Goal: Information Seeking & Learning: Learn about a topic

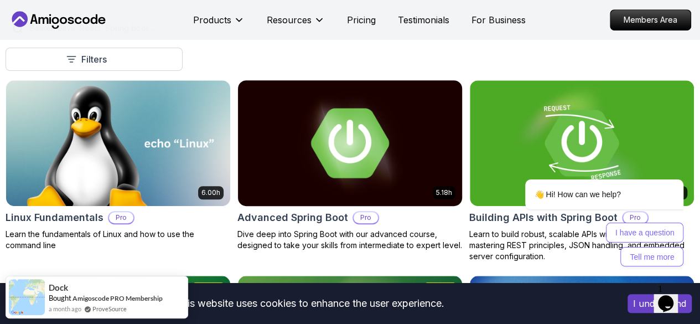
scroll to position [332, 0]
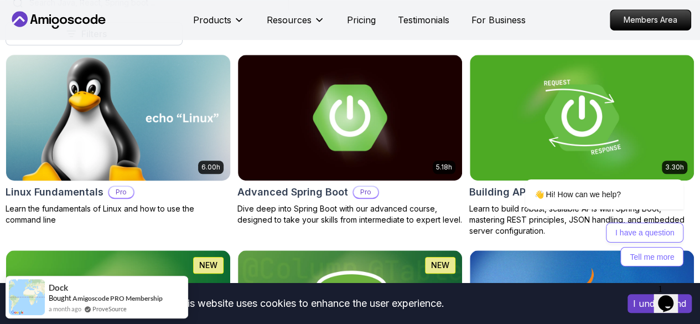
click at [236, 109] on img at bounding box center [118, 117] width 235 height 132
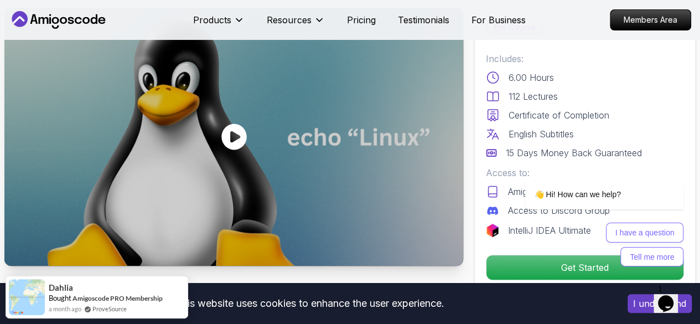
scroll to position [111, 0]
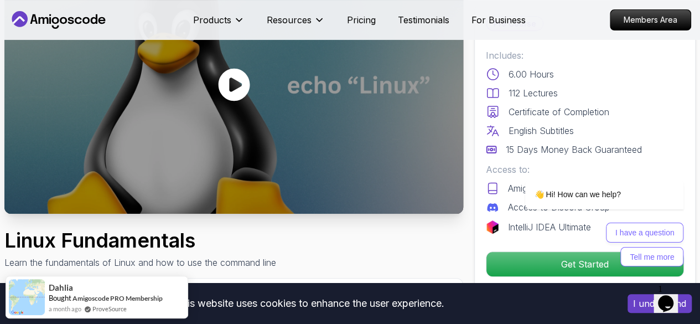
click at [244, 86] on icon at bounding box center [234, 85] width 32 height 33
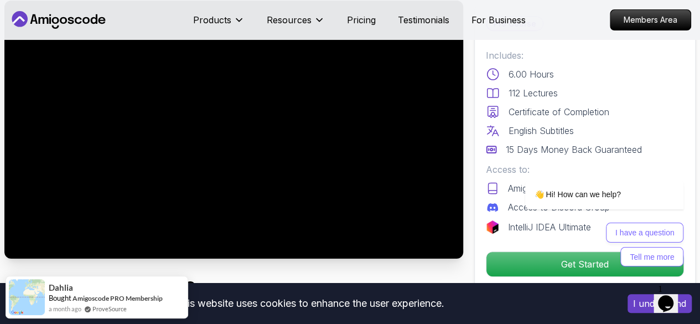
scroll to position [55, 0]
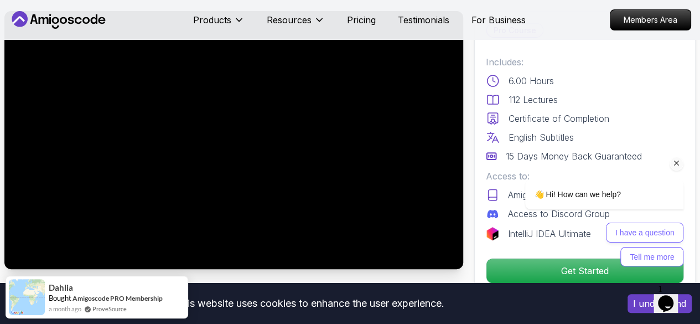
click at [591, 266] on div "I have a question Tell me more" at bounding box center [604, 245] width 158 height 44
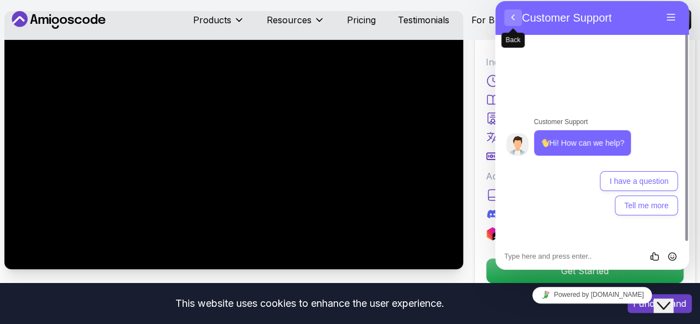
click at [513, 20] on button "Back" at bounding box center [513, 17] width 18 height 17
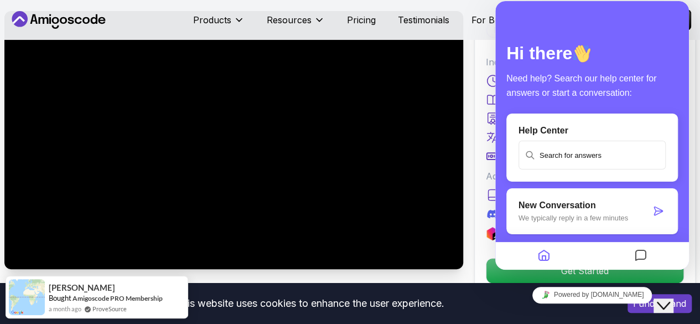
click at [490, 7] on nav "Products Resources Pricing Testimonials For Business Members Area" at bounding box center [350, 20] width 683 height 40
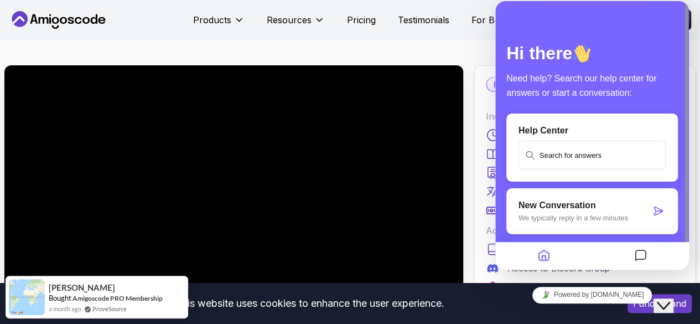
scroll to position [0, 0]
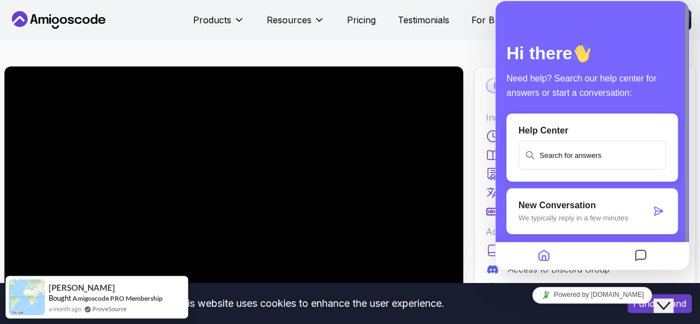
click at [500, 293] on div "Powered by [DOMAIN_NAME]" at bounding box center [592, 294] width 194 height 25
click at [477, 33] on nav "Products Resources Pricing Testimonials For Business Members Area" at bounding box center [350, 20] width 683 height 40
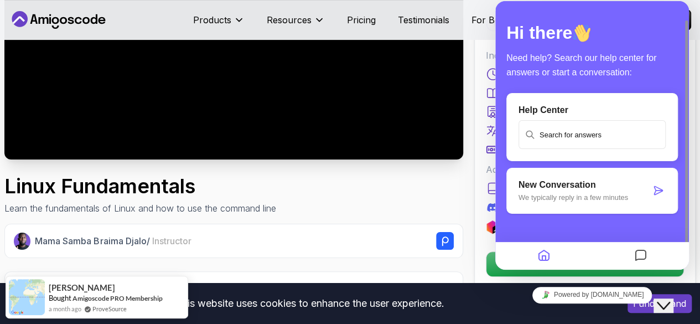
scroll to position [221, 0]
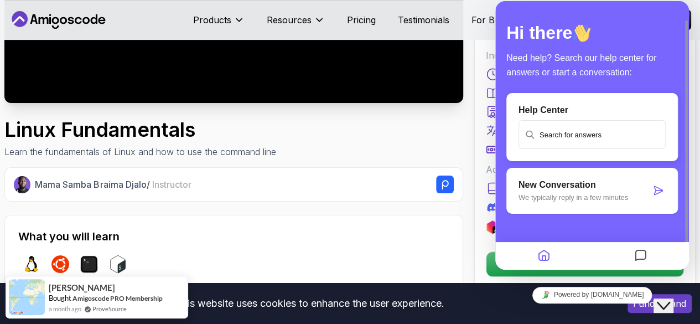
click at [639, 256] on icon "Messages" at bounding box center [640, 256] width 13 height 22
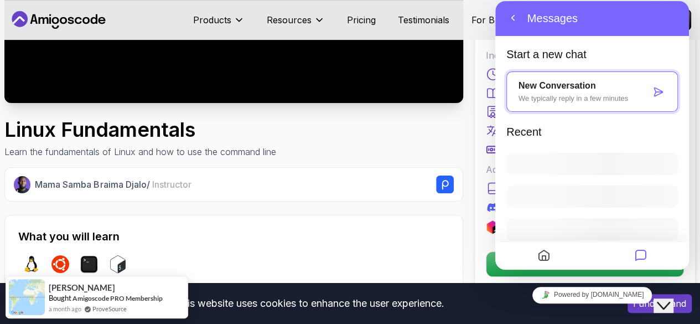
click at [639, 256] on icon "Messages" at bounding box center [640, 256] width 13 height 22
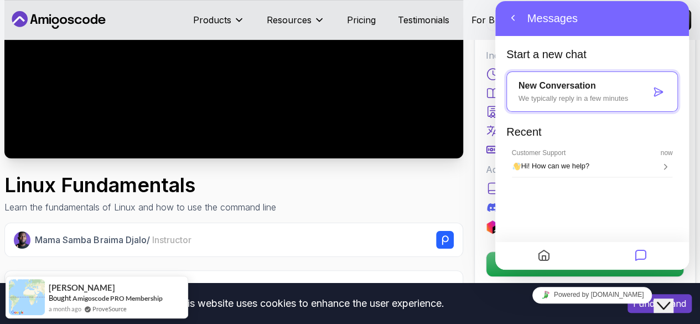
scroll to position [0, 0]
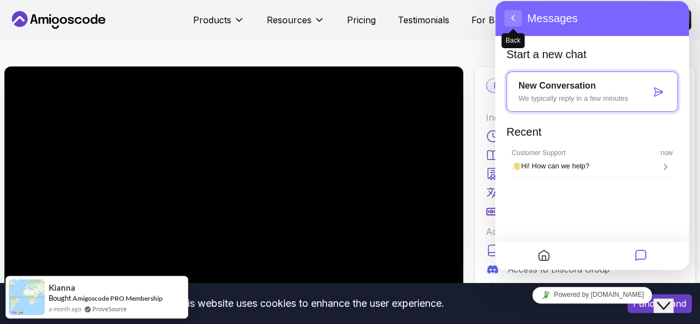
click at [510, 22] on button "Back" at bounding box center [513, 18] width 18 height 17
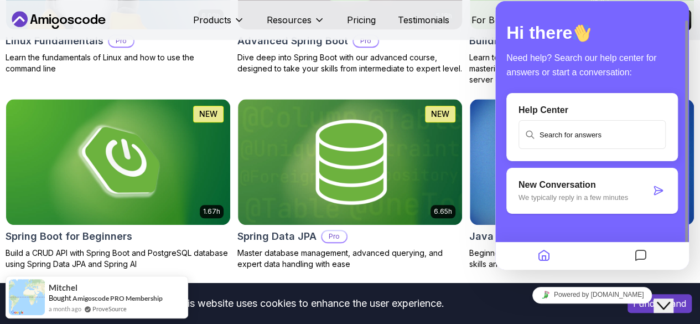
scroll to position [498, 0]
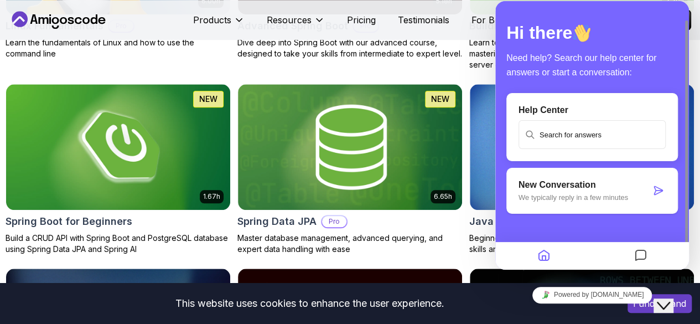
click at [669, 299] on icon "Close Chat This icon closes the chat window." at bounding box center [663, 305] width 13 height 13
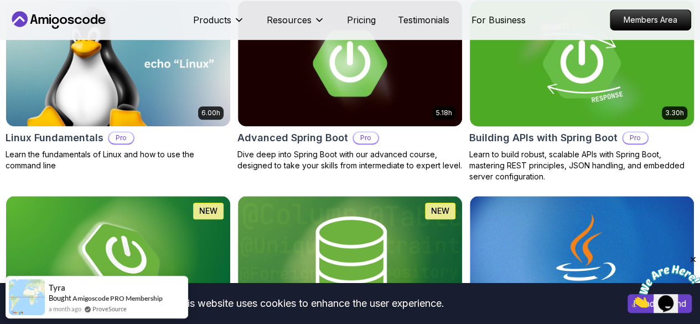
scroll to position [388, 0]
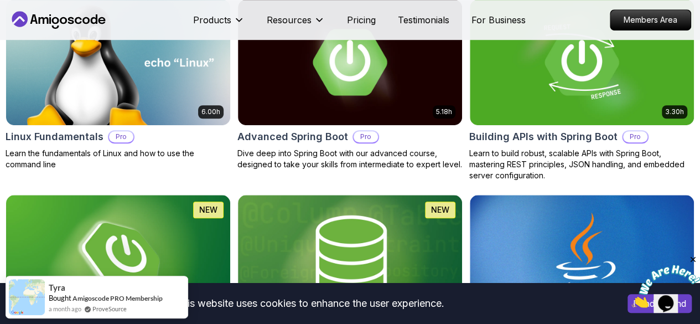
click at [0, 0] on p "Free" at bounding box center [0, 0] width 0 height 0
